Goal: Navigation & Orientation: Find specific page/section

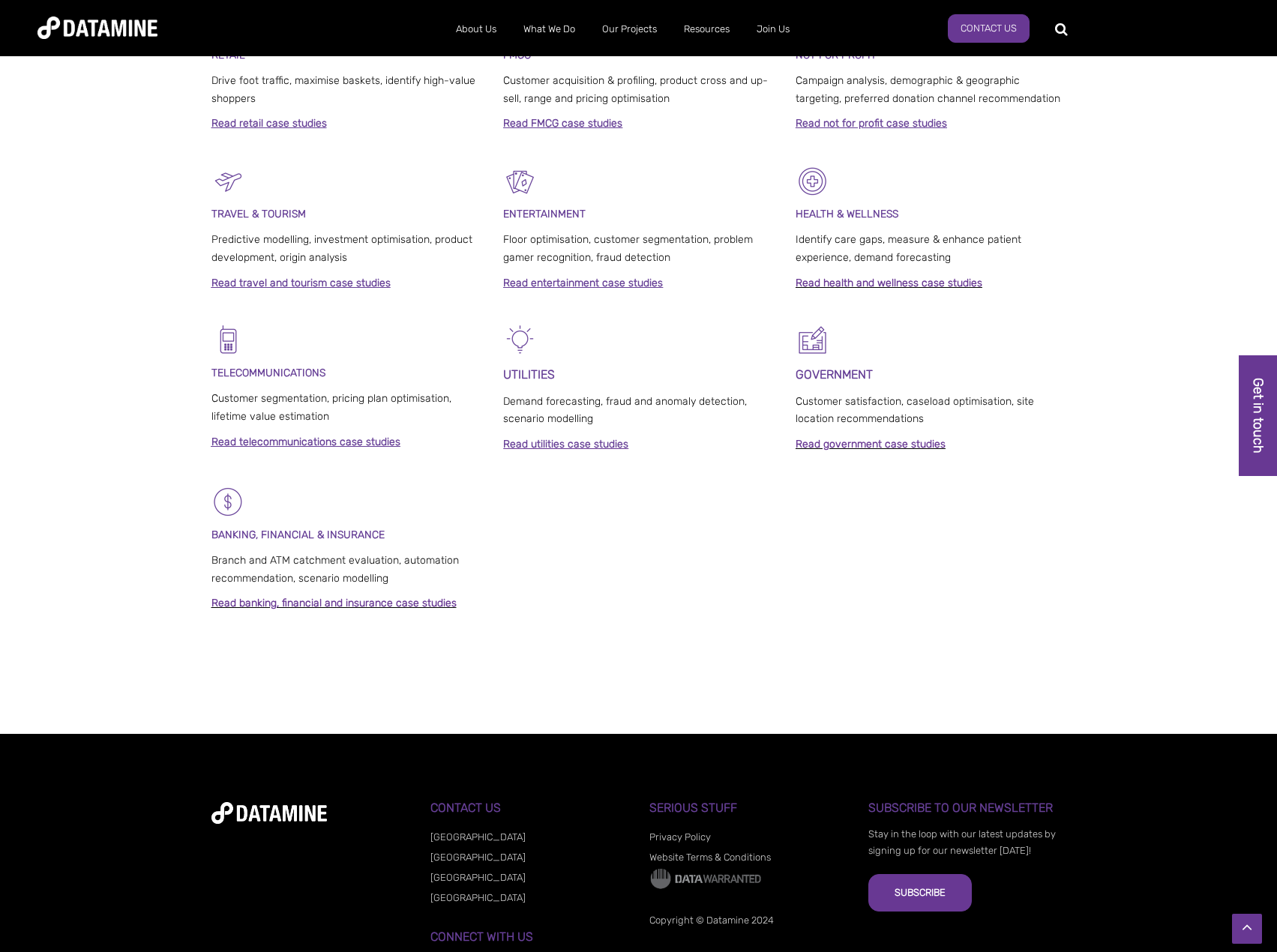
scroll to position [876, 0]
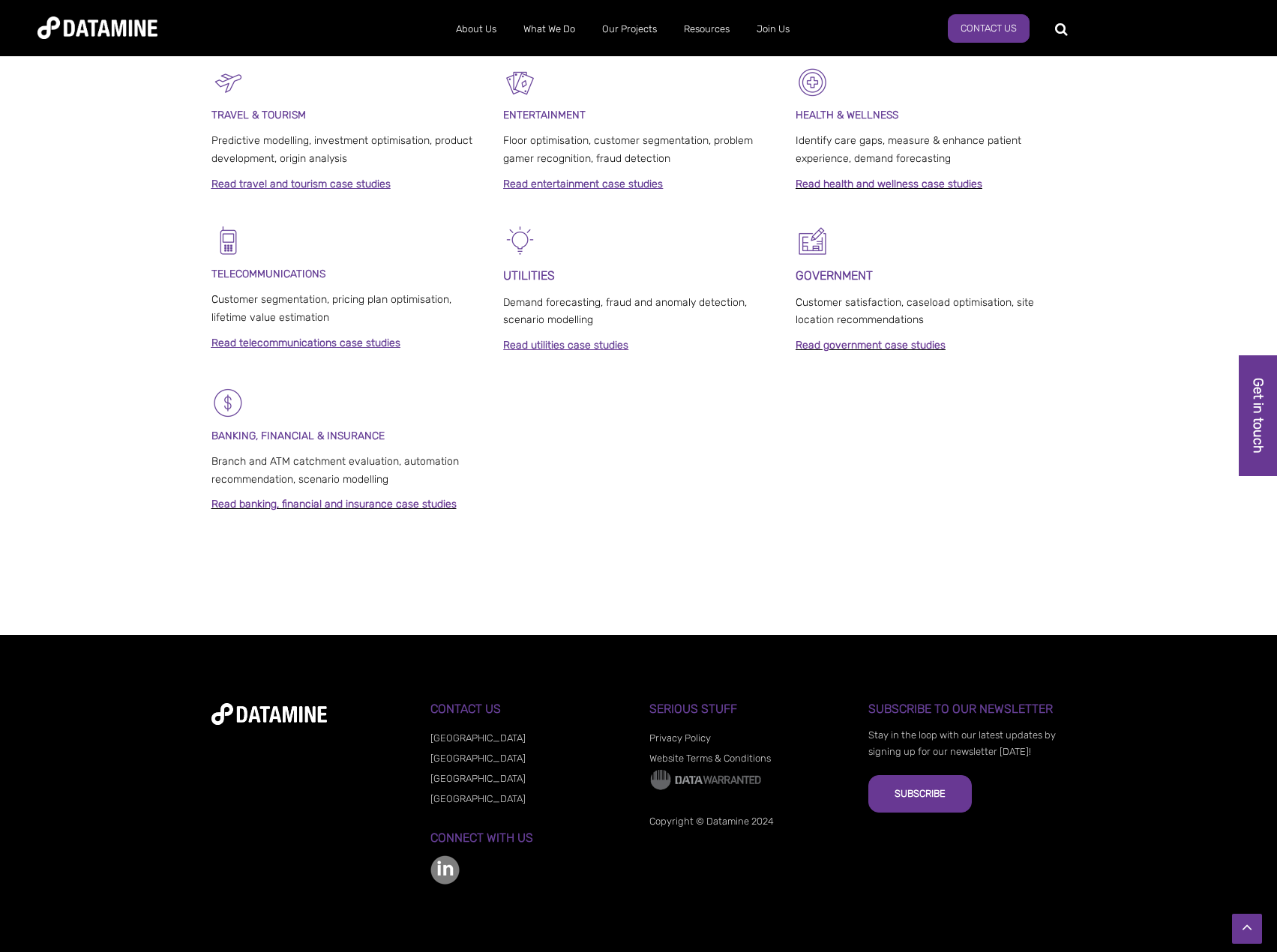
click at [449, 774] on link "[GEOGRAPHIC_DATA]" at bounding box center [478, 778] width 96 height 11
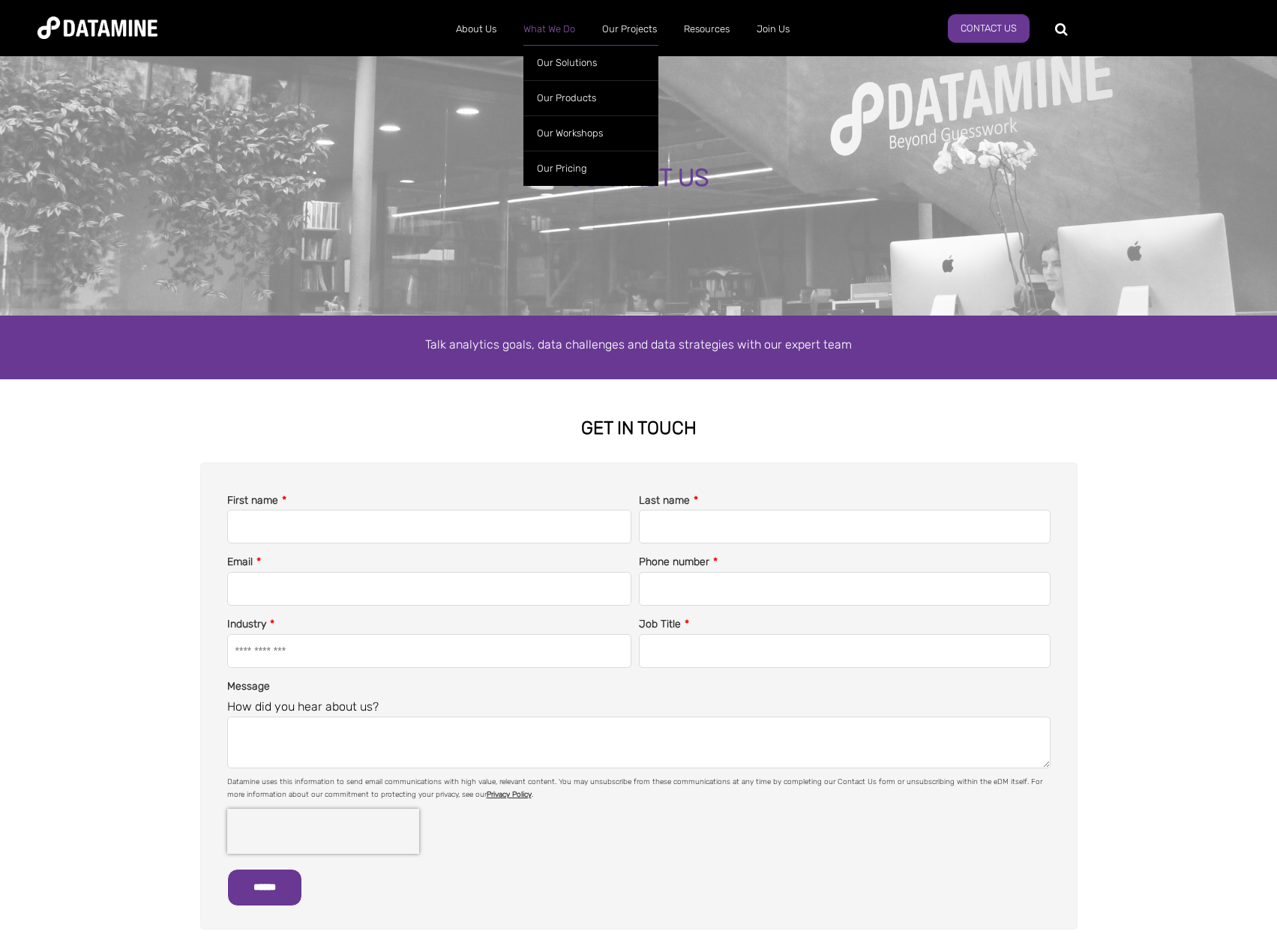
click at [554, 32] on link "What We Do" at bounding box center [549, 30] width 79 height 39
